Goal: Register for event/course

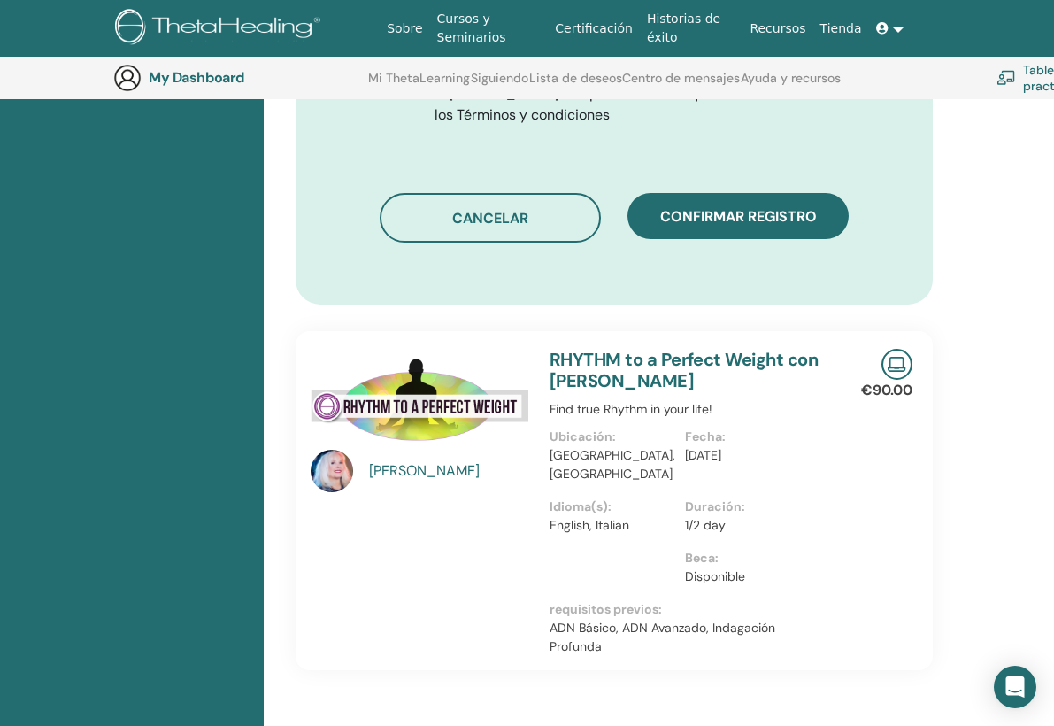
scroll to position [1158, 4]
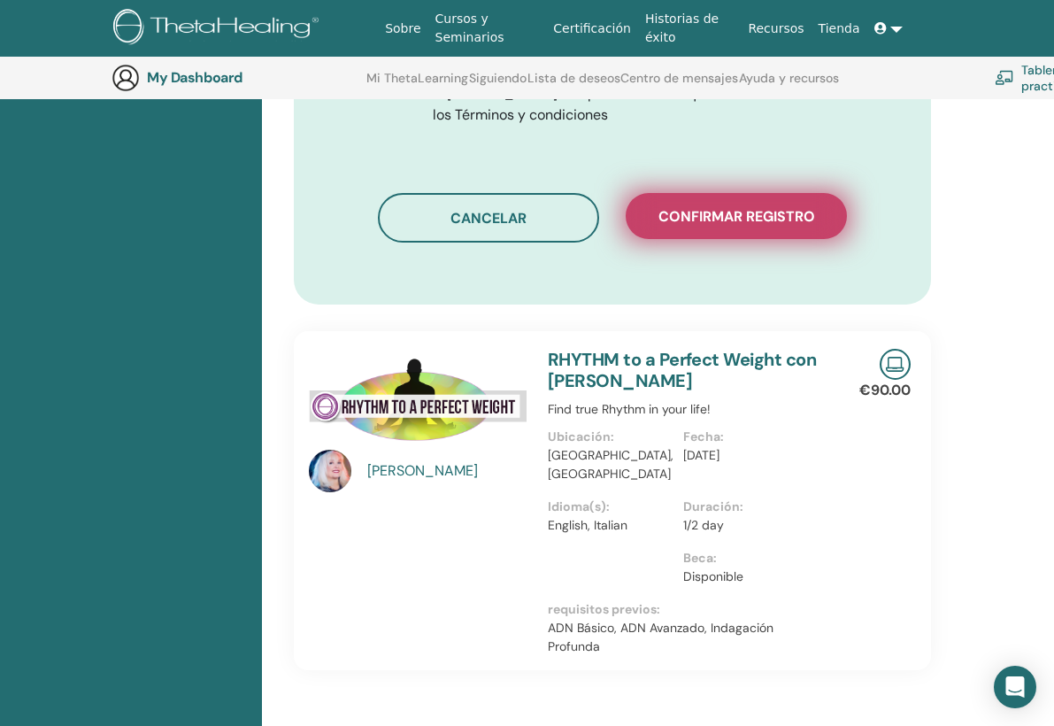
click at [741, 226] on span "Confirmar registro" at bounding box center [736, 216] width 157 height 19
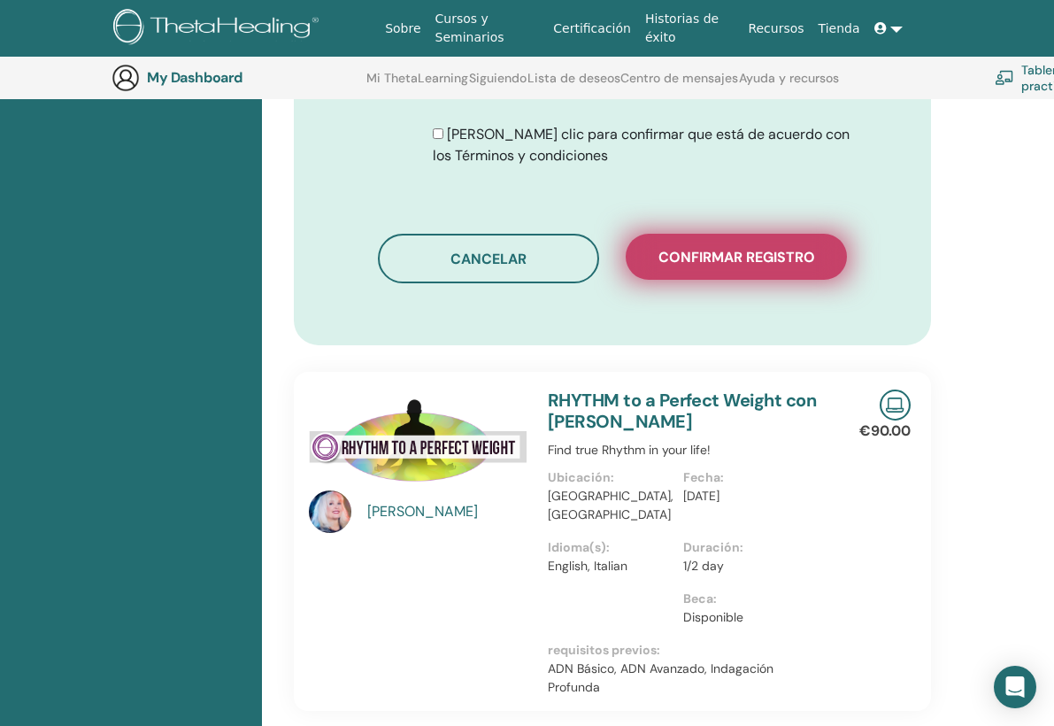
click at [751, 252] on span "Confirmar registro" at bounding box center [736, 257] width 157 height 19
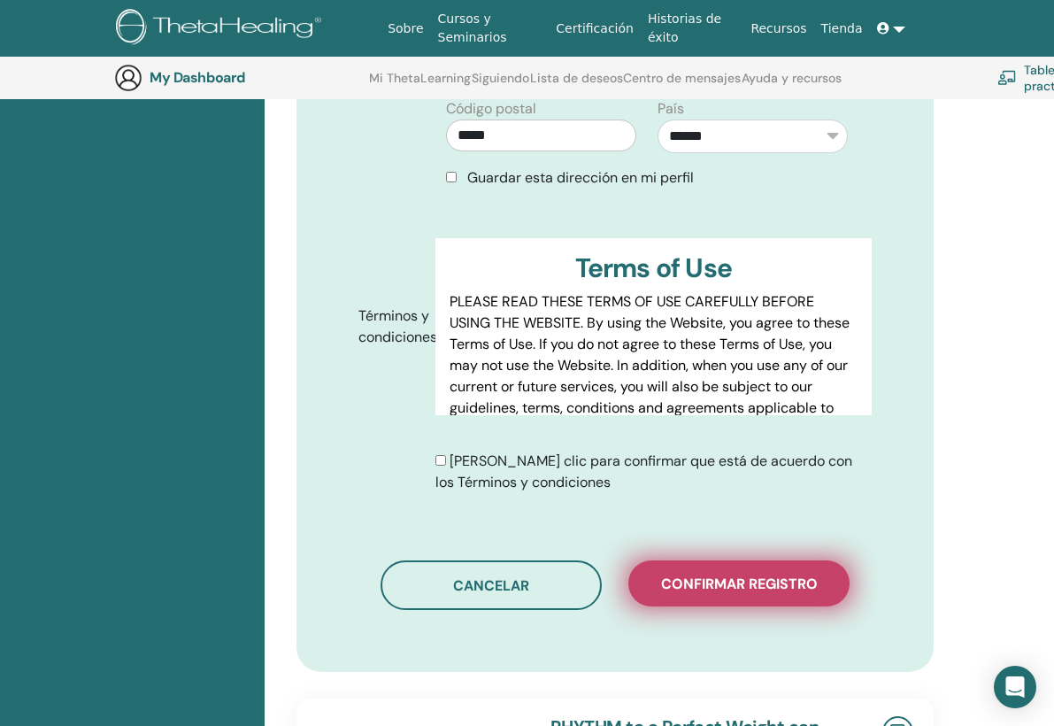
scroll to position [834, 1]
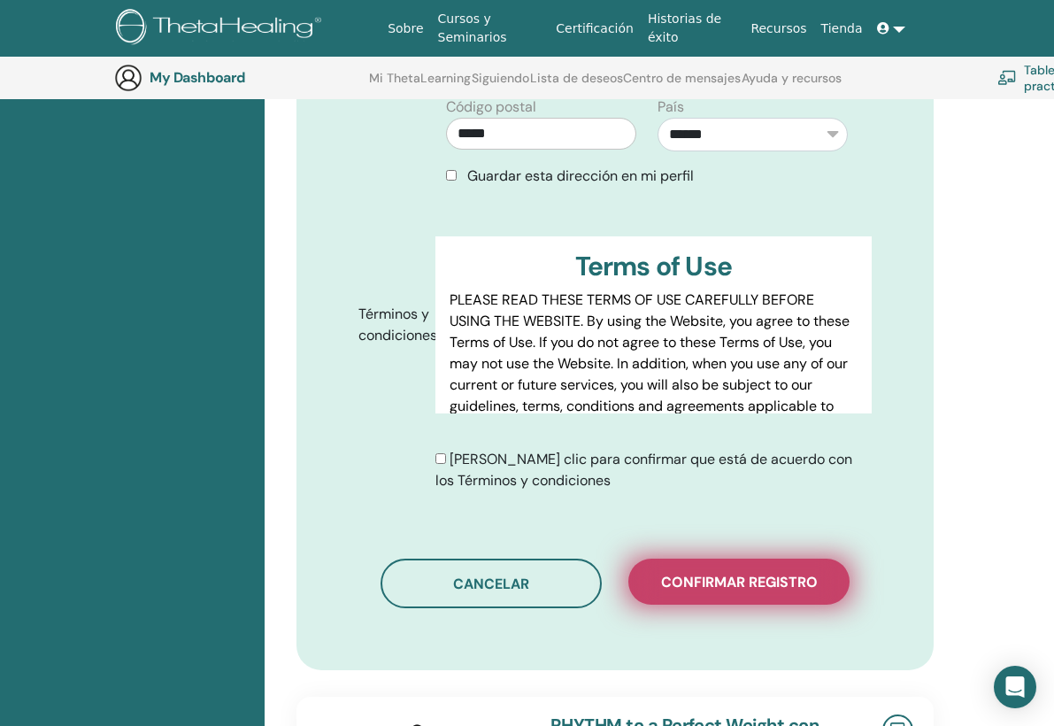
type input "*********"
click at [677, 573] on span "Confirmar registro" at bounding box center [739, 582] width 157 height 19
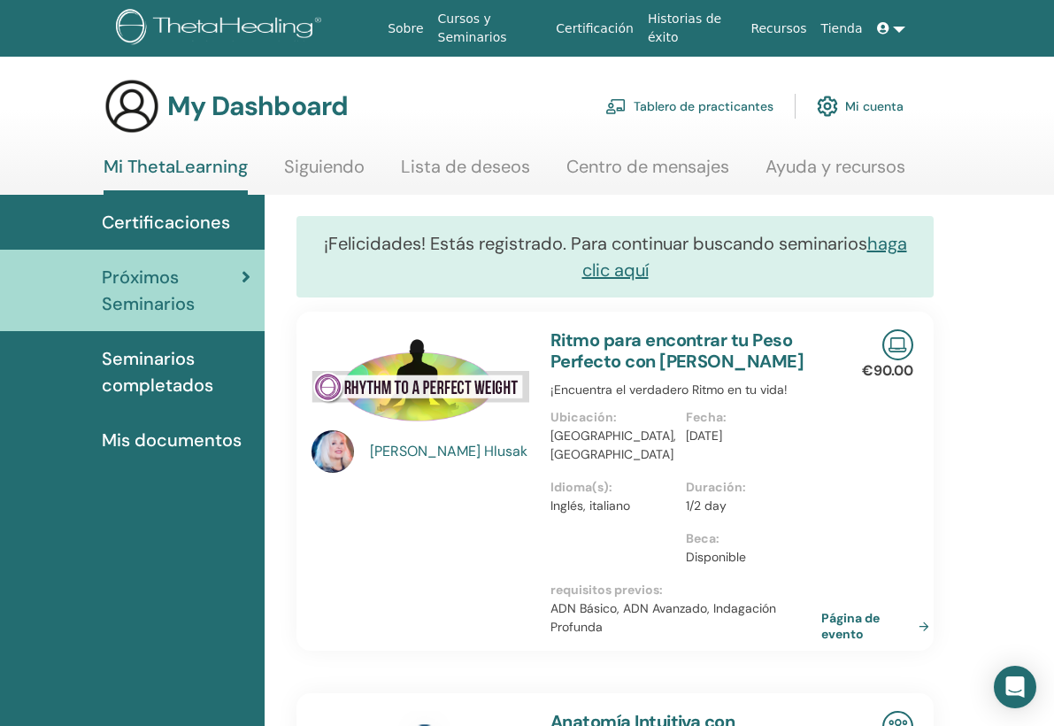
scroll to position [0, 1]
click at [463, 12] on link "Cursos y Seminarios" at bounding box center [490, 28] width 119 height 51
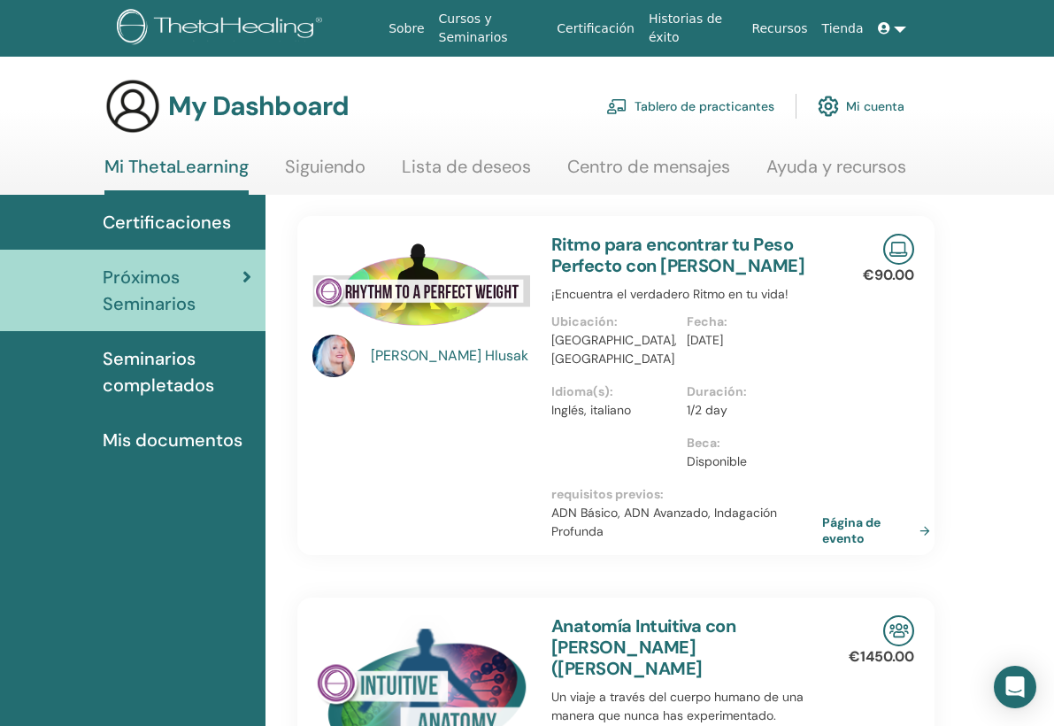
click at [479, 37] on link "Cursos y Seminarios" at bounding box center [491, 28] width 119 height 51
